Goal: Transaction & Acquisition: Purchase product/service

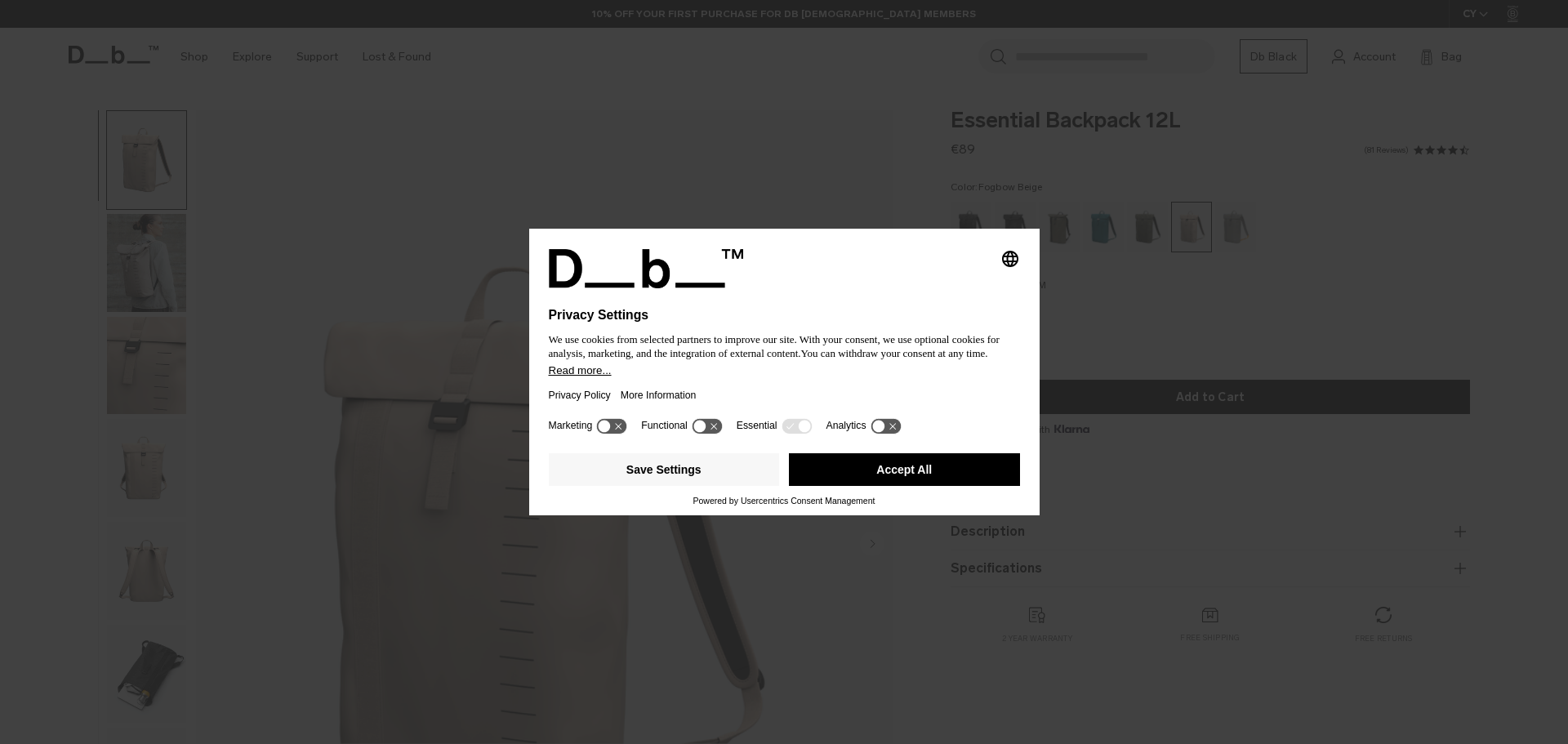
click at [922, 471] on button "Accept All" at bounding box center [903, 469] width 231 height 33
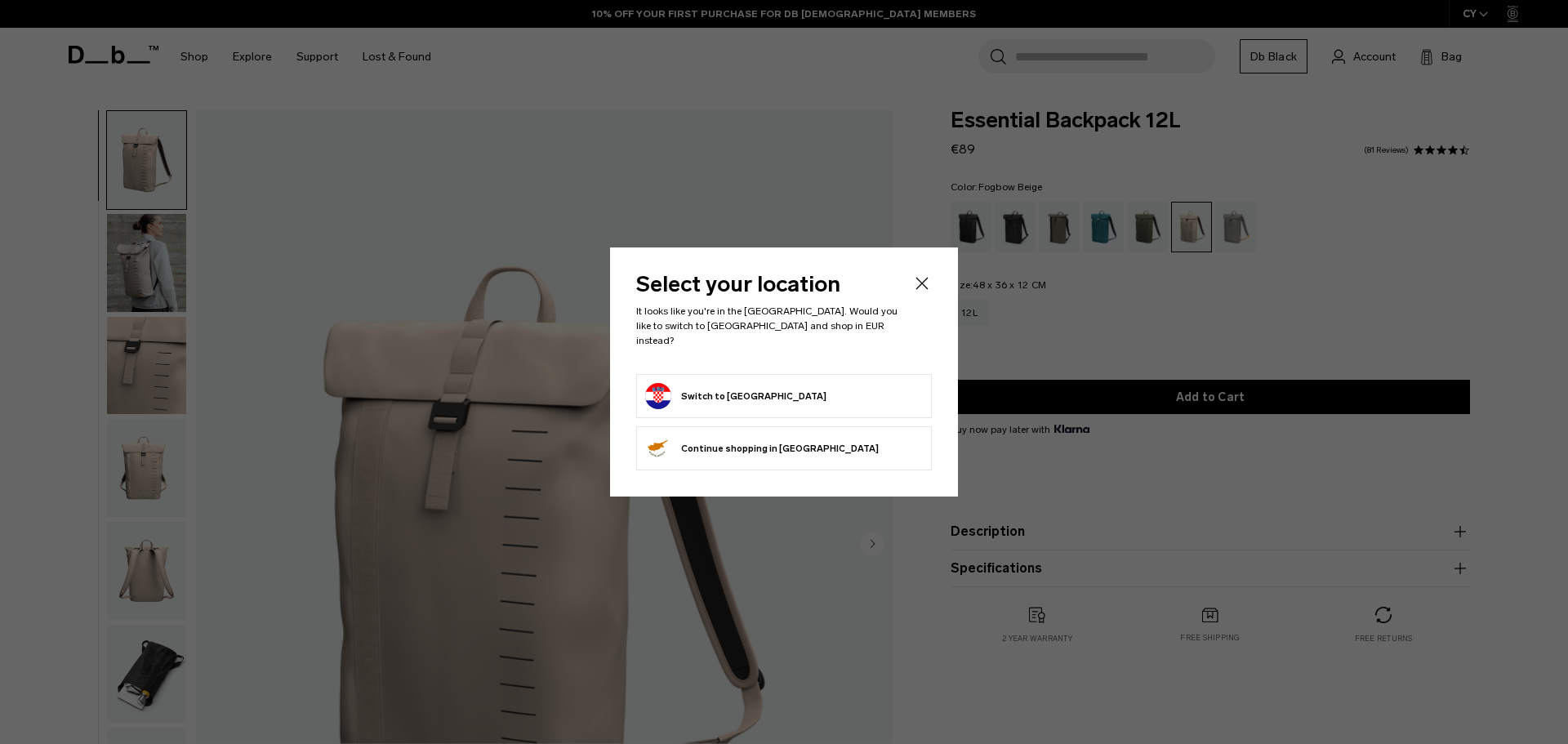
click at [917, 293] on icon "Close" at bounding box center [922, 284] width 19 height 19
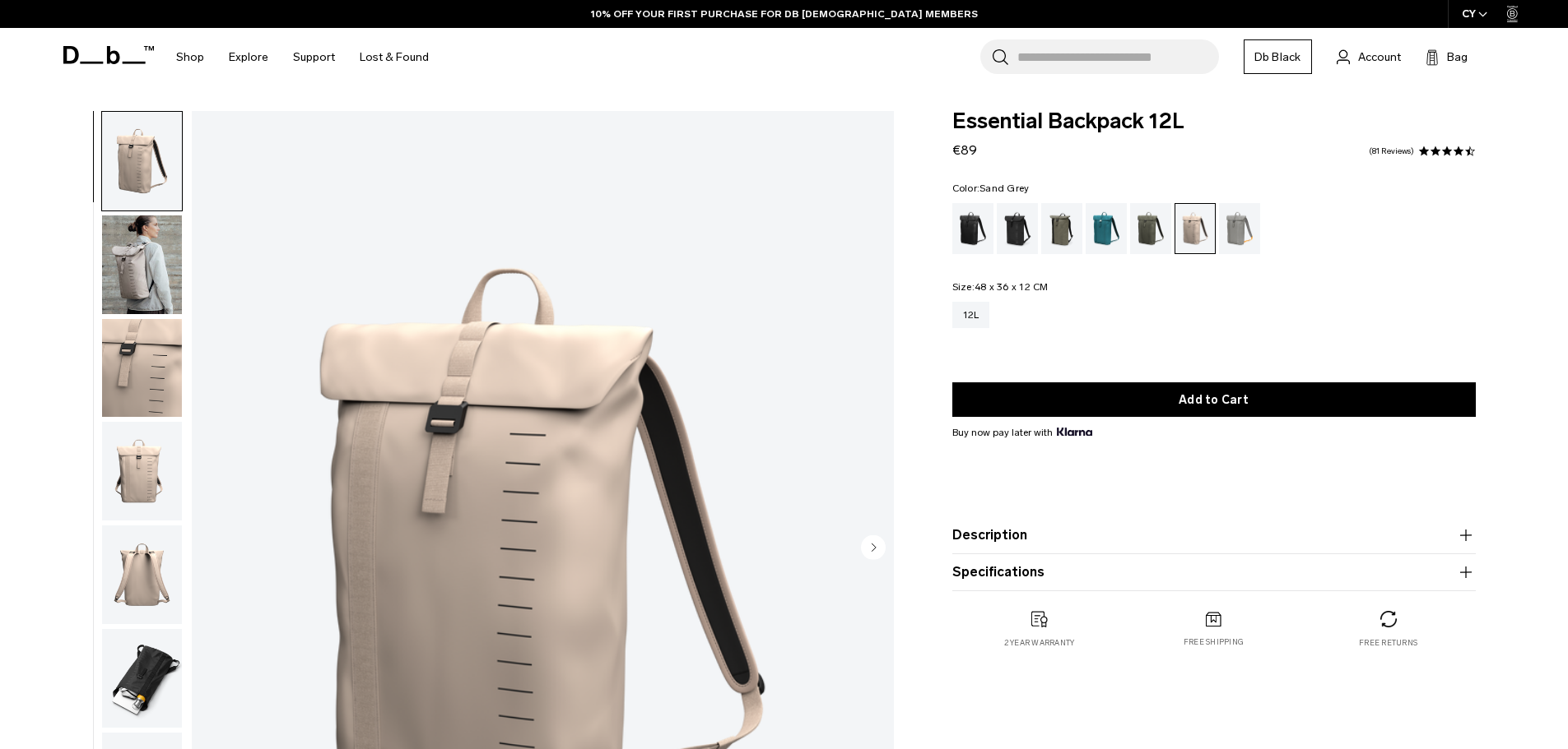
click at [1242, 227] on div "Sand Grey" at bounding box center [1239, 229] width 42 height 51
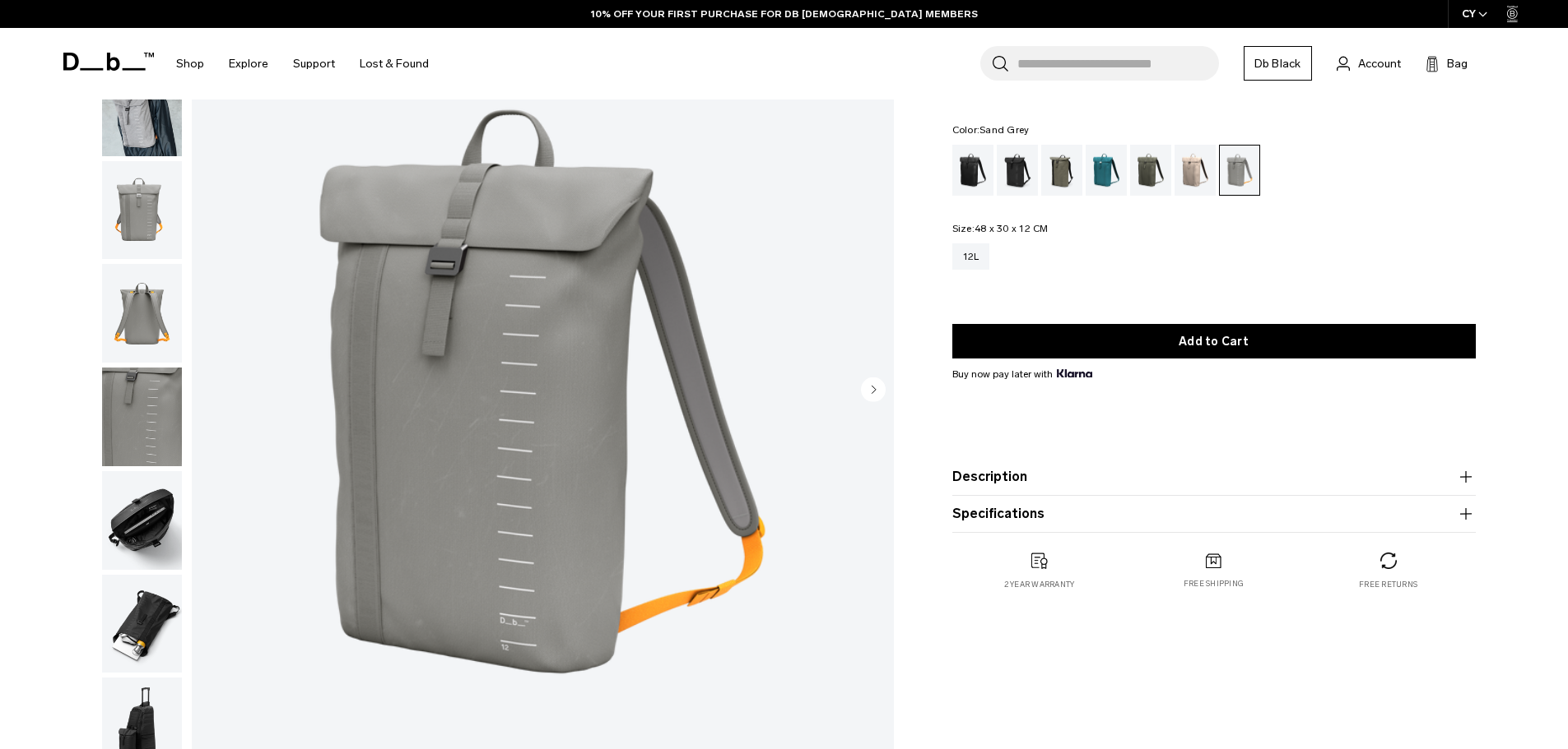
scroll to position [164, 0]
